Goal: Transaction & Acquisition: Purchase product/service

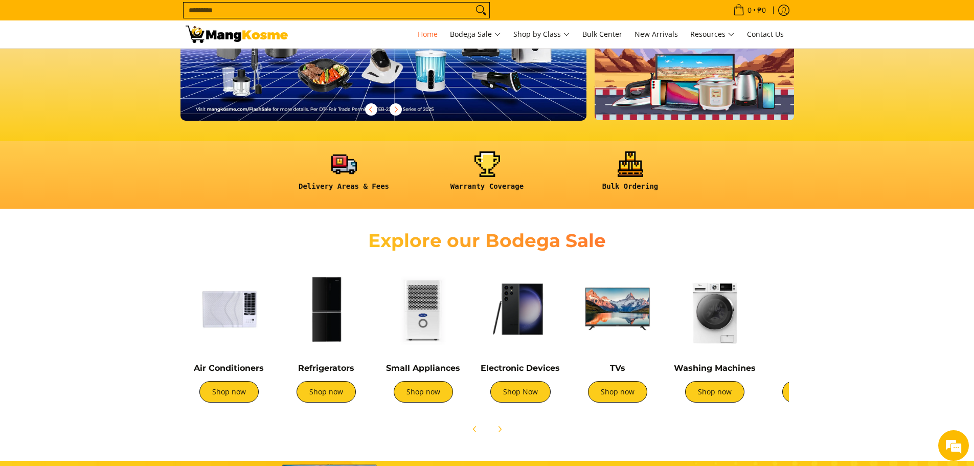
scroll to position [204, 0]
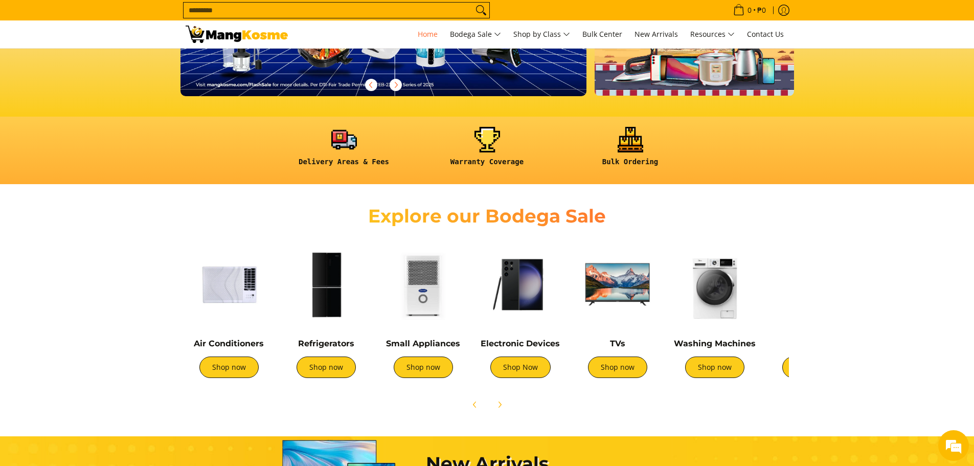
click at [231, 299] on img at bounding box center [229, 284] width 87 height 87
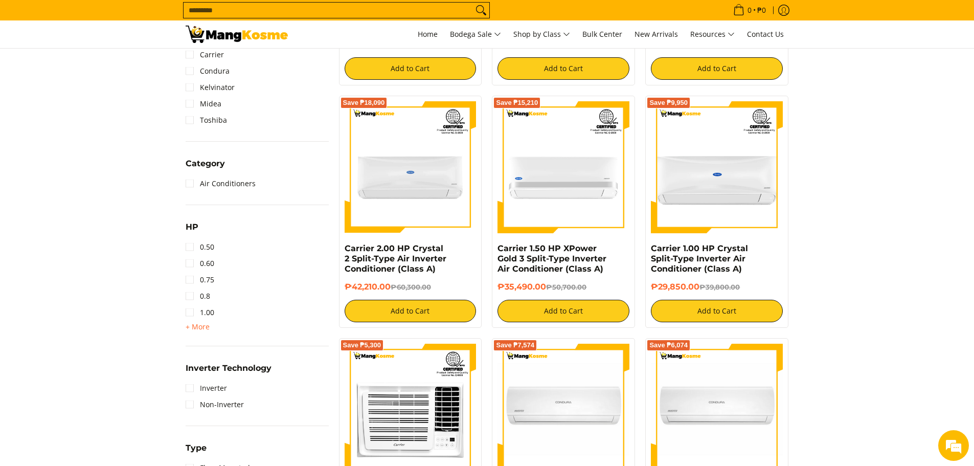
scroll to position [409, 0]
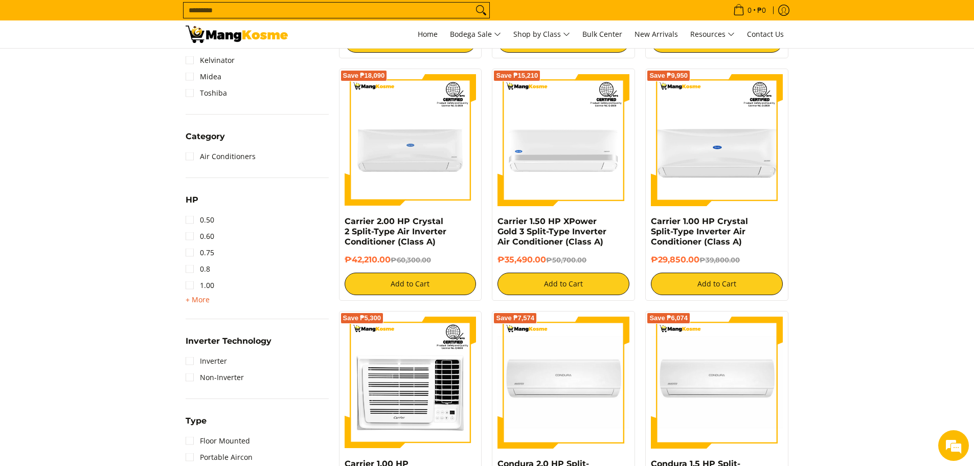
click at [195, 301] on span "+ More" at bounding box center [198, 299] width 24 height 8
click at [189, 331] on link "2.50" at bounding box center [200, 334] width 29 height 16
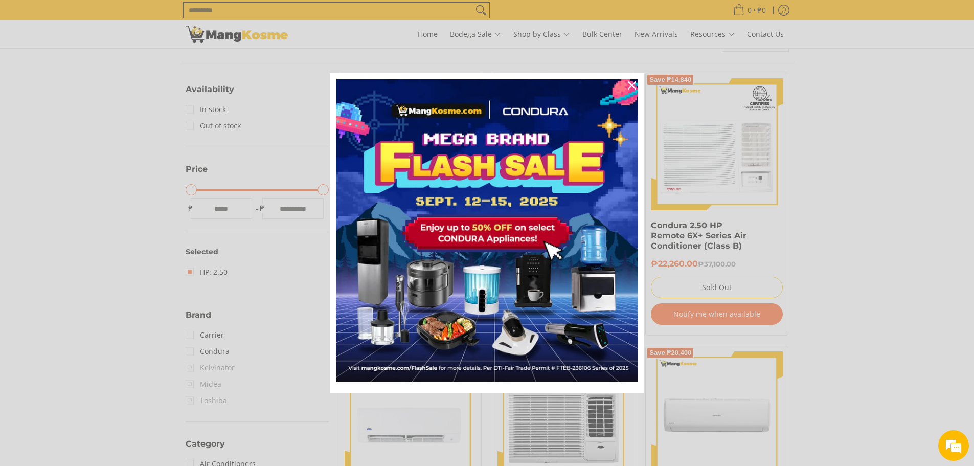
scroll to position [144, 0]
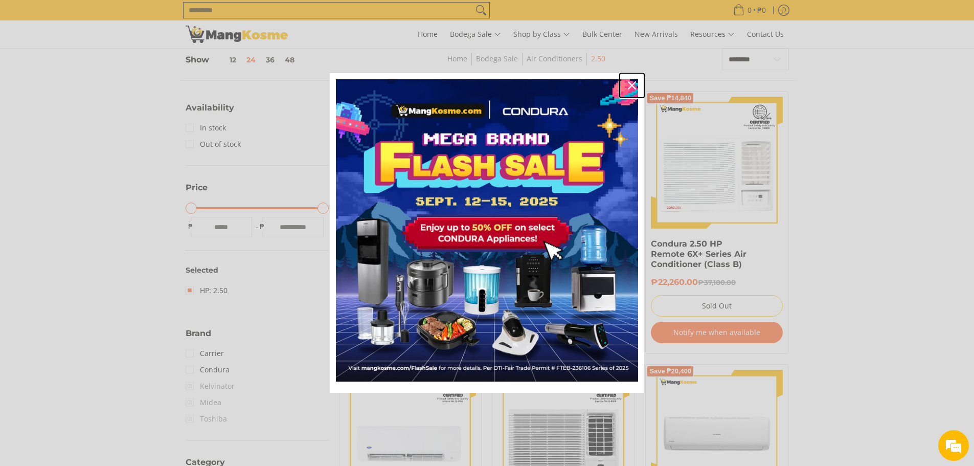
click at [630, 83] on icon "close icon" at bounding box center [632, 85] width 8 height 8
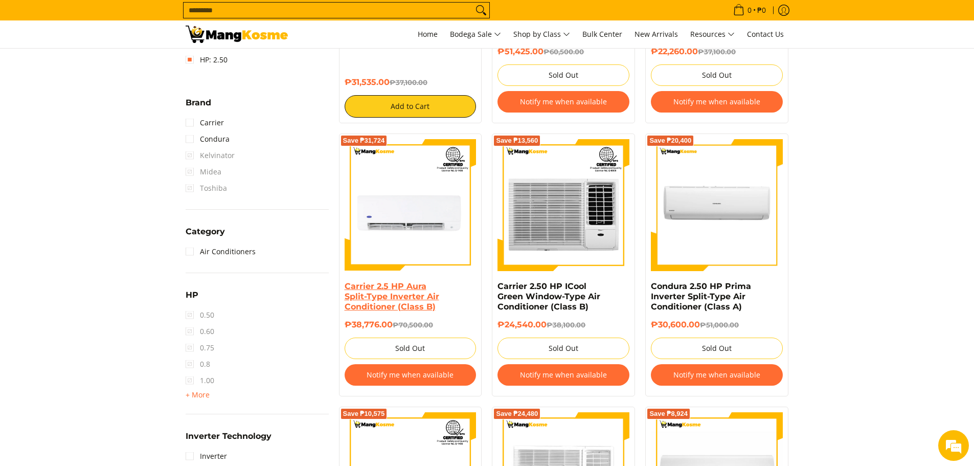
scroll to position [358, 0]
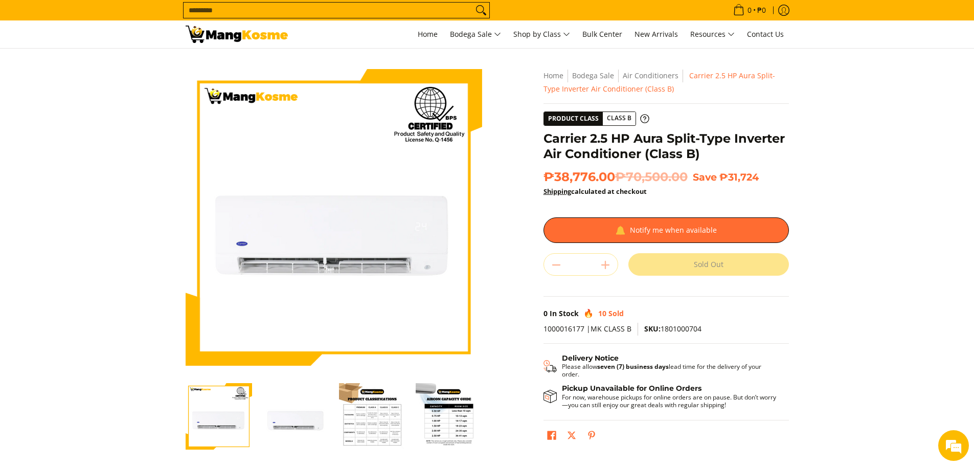
click at [134, 120] on section "Skip to Main Content Enable zoom Disable zoom Enable zoom Disable zoom Enable z…" at bounding box center [487, 282] width 974 height 467
